Goal: Information Seeking & Learning: Check status

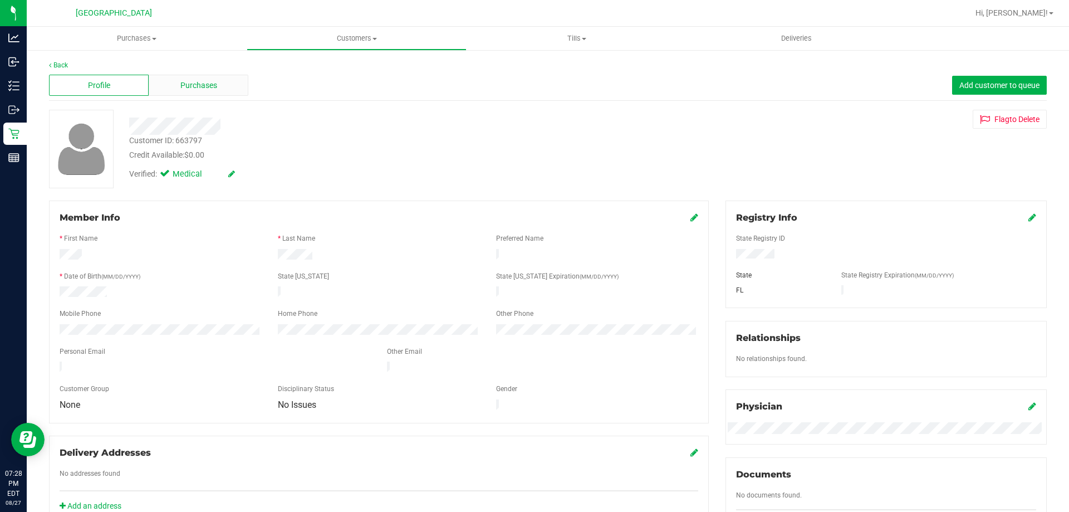
click at [216, 94] on div "Purchases" at bounding box center [199, 85] width 100 height 21
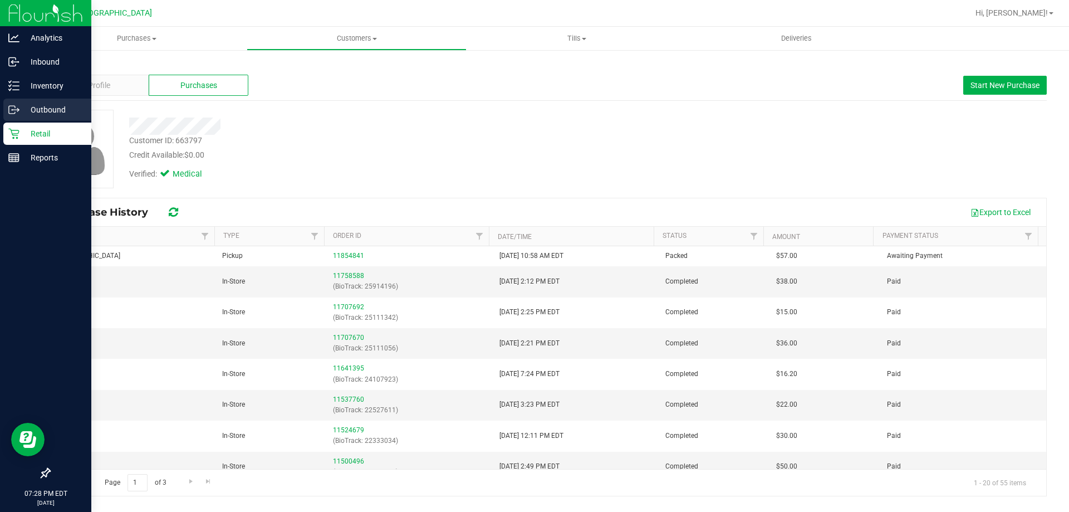
click at [14, 119] on div "Outbound" at bounding box center [47, 110] width 88 height 22
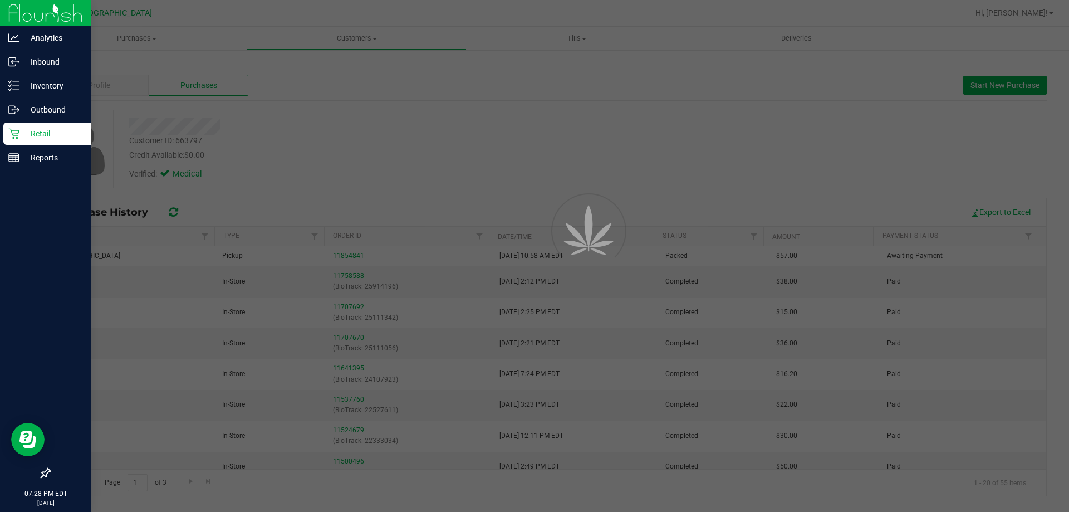
click at [16, 135] on icon at bounding box center [13, 133] width 11 height 11
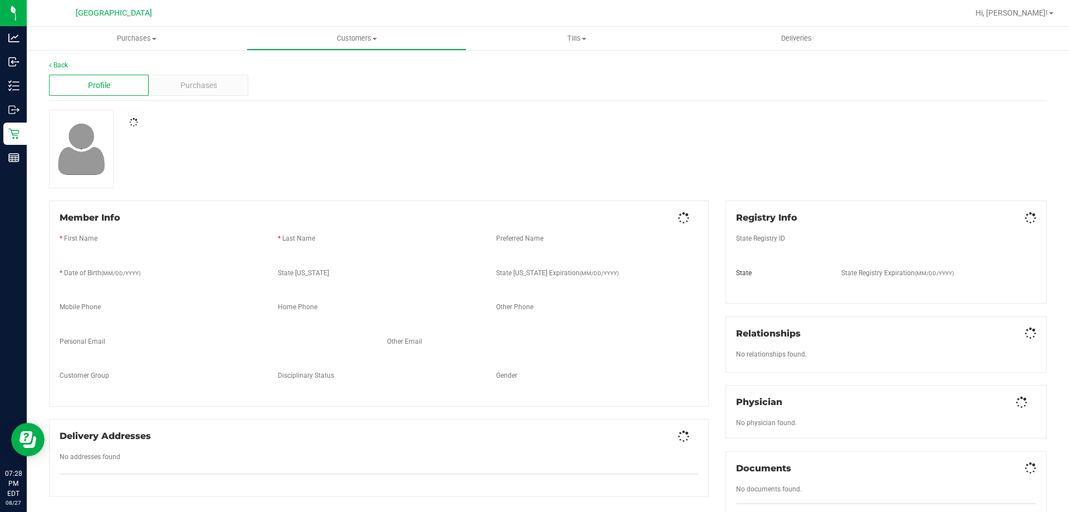
click at [199, 74] on div "Profile Purchases" at bounding box center [548, 85] width 998 height 31
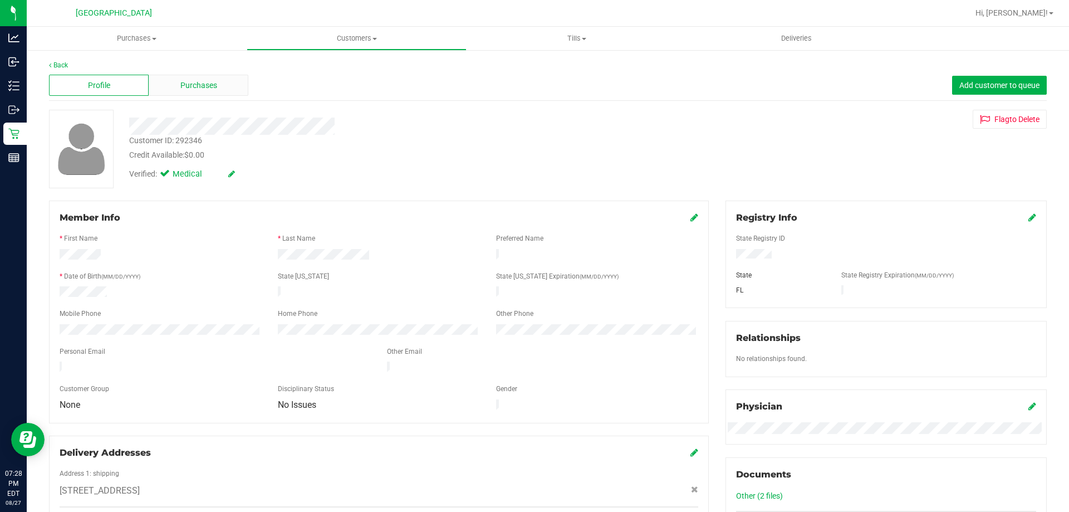
click at [201, 77] on div "Purchases" at bounding box center [199, 85] width 100 height 21
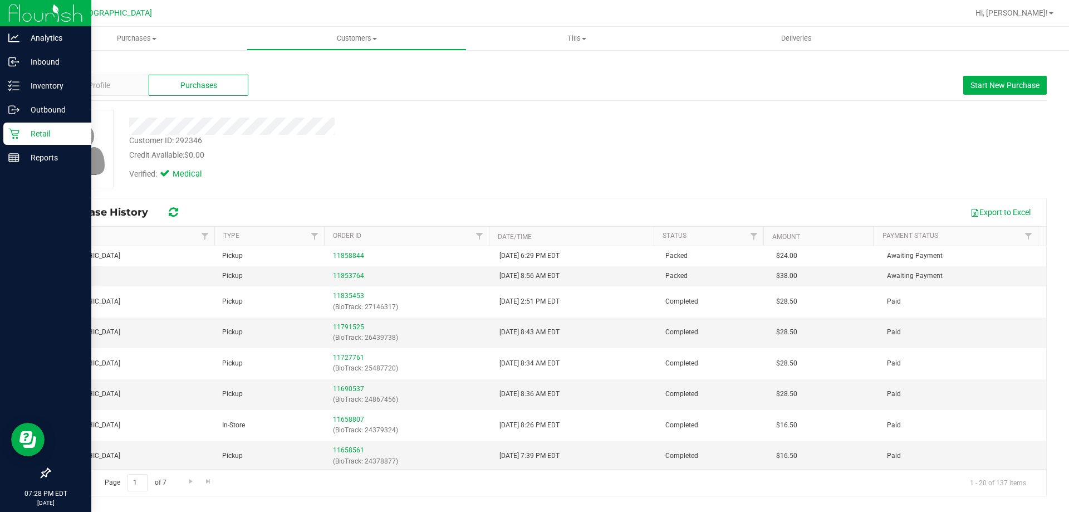
click at [11, 134] on icon at bounding box center [13, 133] width 11 height 11
